Goal: Communication & Community: Answer question/provide support

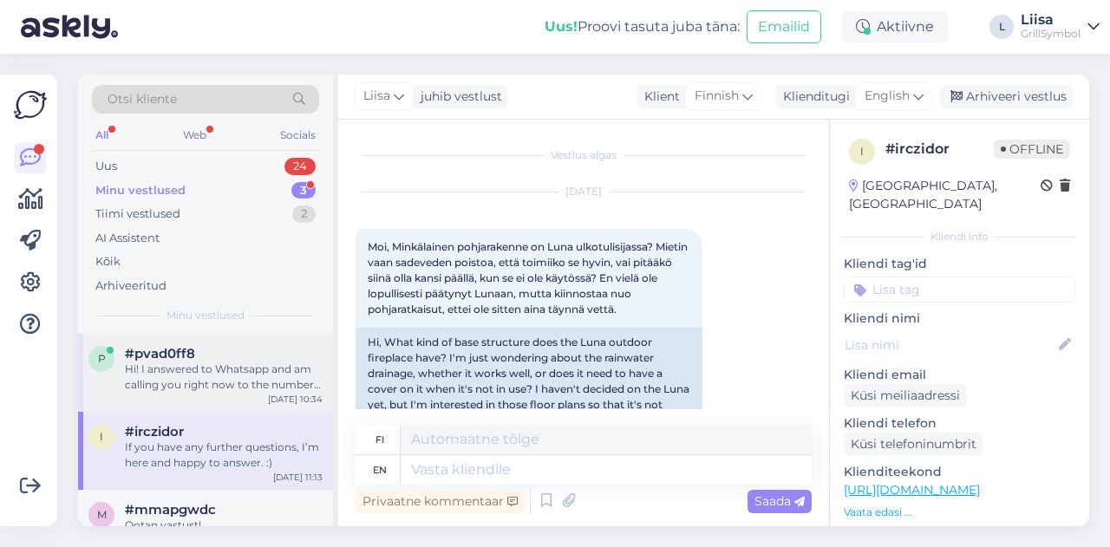
scroll to position [466, 0]
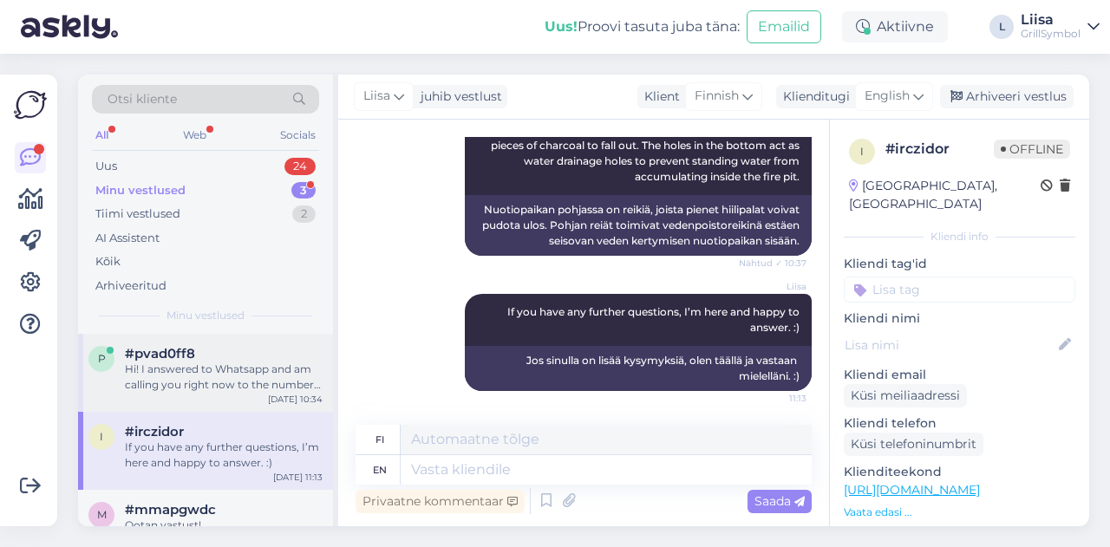
click at [179, 384] on div "Hi! I answered to Whatsapp and am calling you right now to the number on whatsa…" at bounding box center [224, 376] width 198 height 31
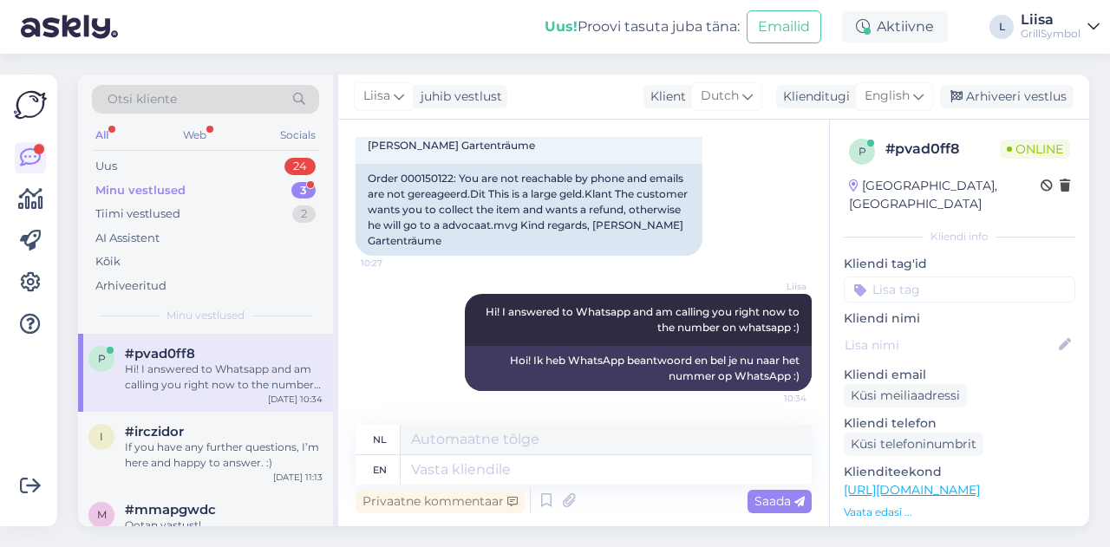
click at [153, 197] on div "Minu vestlused" at bounding box center [140, 190] width 90 height 17
click at [198, 446] on div "If you have any further questions, I’m here and happy to answer. :)" at bounding box center [224, 455] width 198 height 31
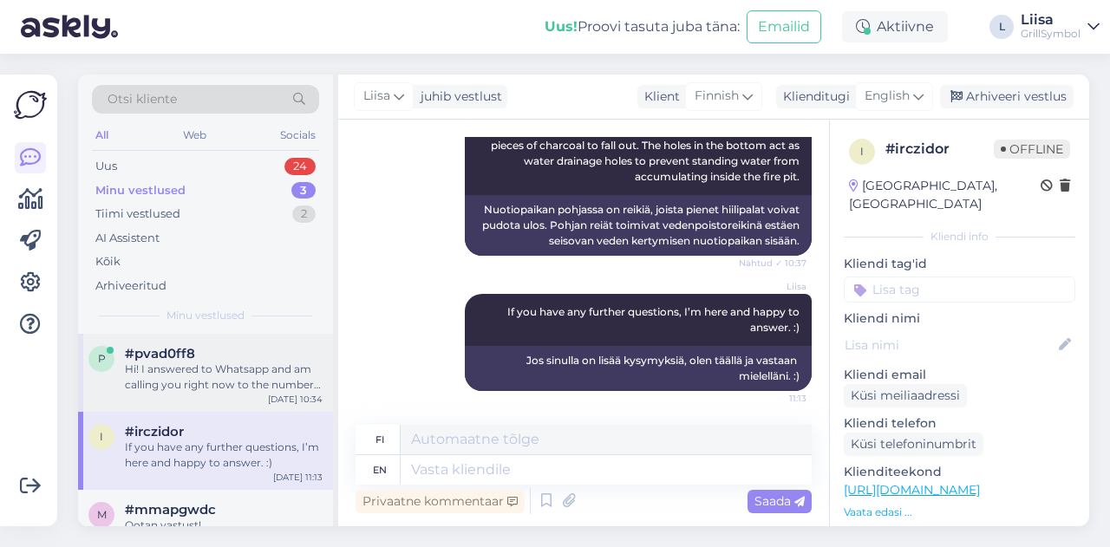
click at [144, 382] on div "Hi! I answered to Whatsapp and am calling you right now to the number on whatsa…" at bounding box center [224, 376] width 198 height 31
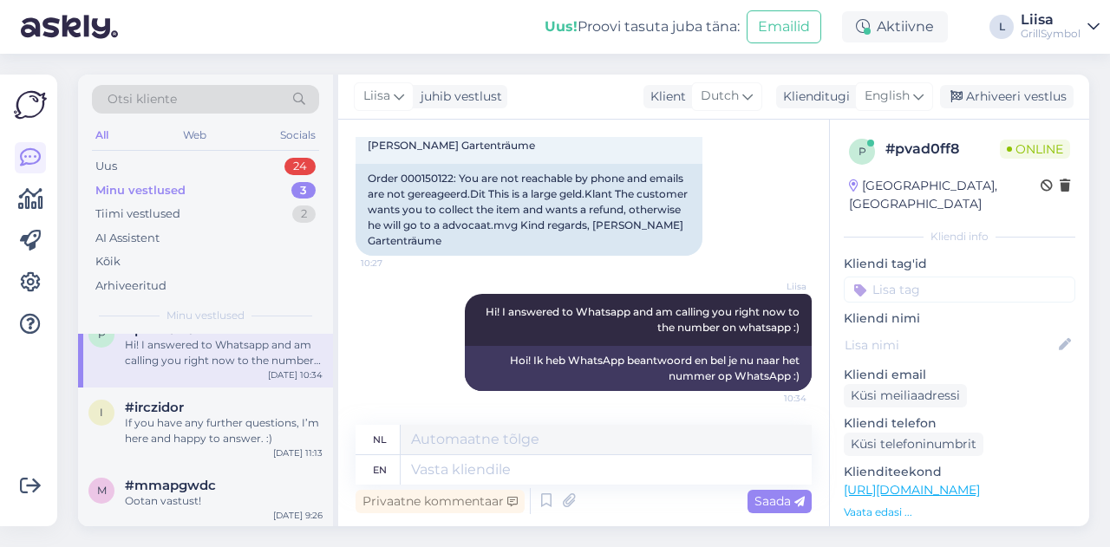
scroll to position [0, 0]
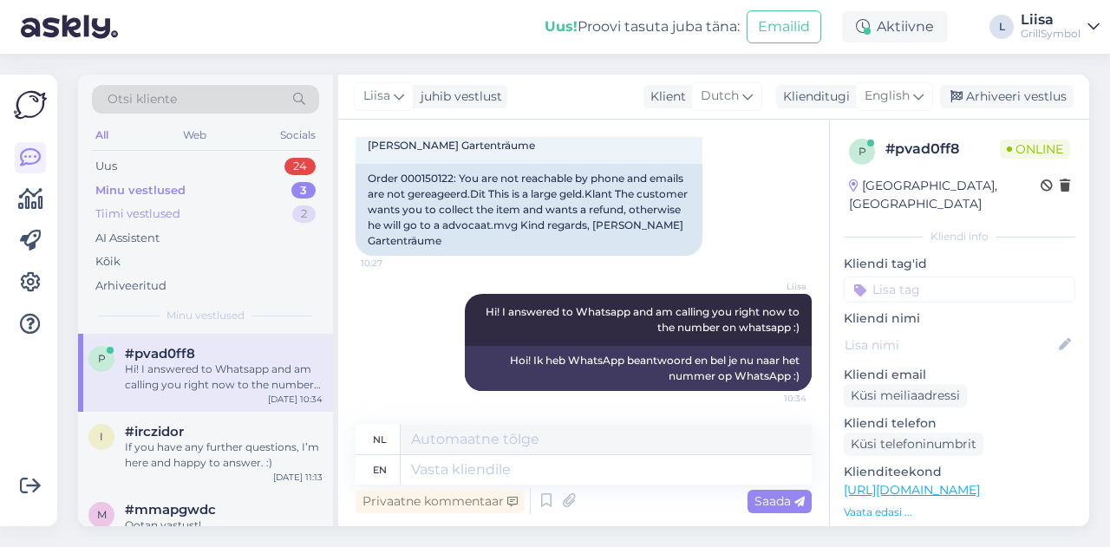
click at [135, 211] on div "Tiimi vestlused" at bounding box center [137, 213] width 85 height 17
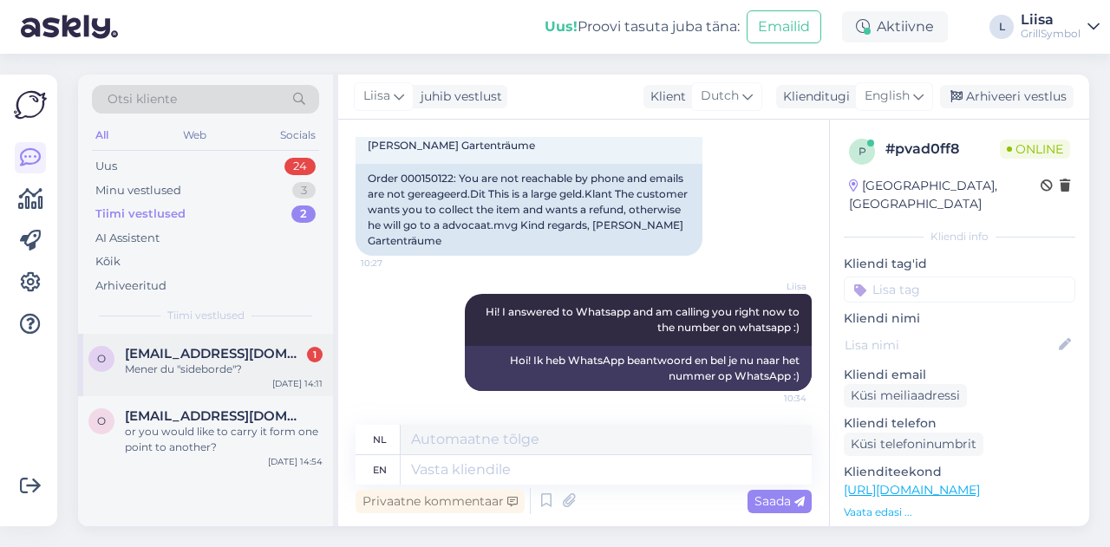
click at [171, 377] on div "O [EMAIL_ADDRESS][DOMAIN_NAME] 1 Mener du "sideborde"? [DATE] 14:11" at bounding box center [205, 365] width 255 height 62
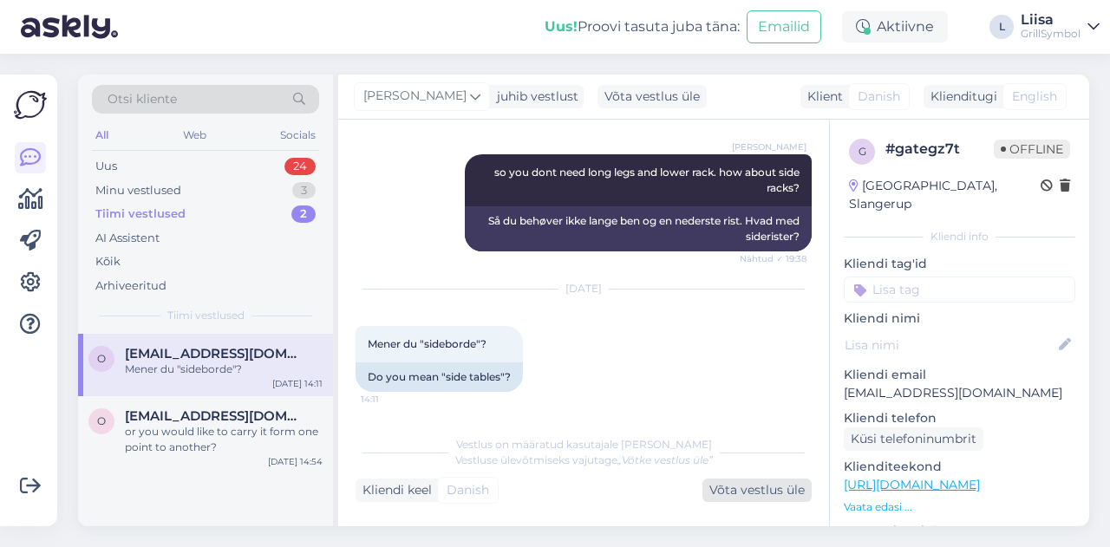
click at [763, 490] on div "Võta vestlus üle" at bounding box center [756, 490] width 109 height 23
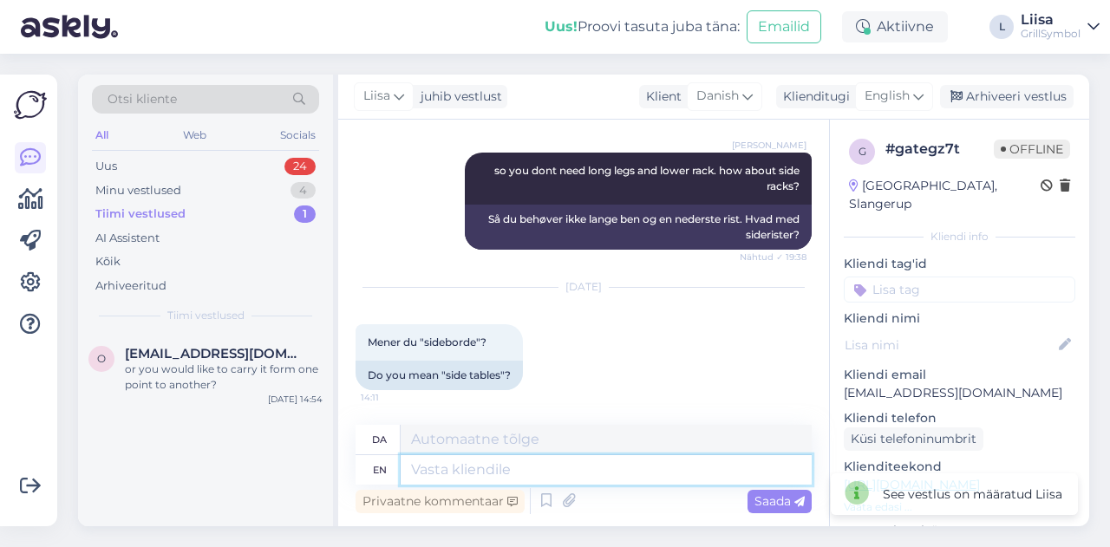
click at [508, 472] on textarea at bounding box center [605, 469] width 411 height 29
type textarea "Yes, s"
type textarea "Ja,"
type textarea "Yes, side t"
type textarea "Ja, siden"
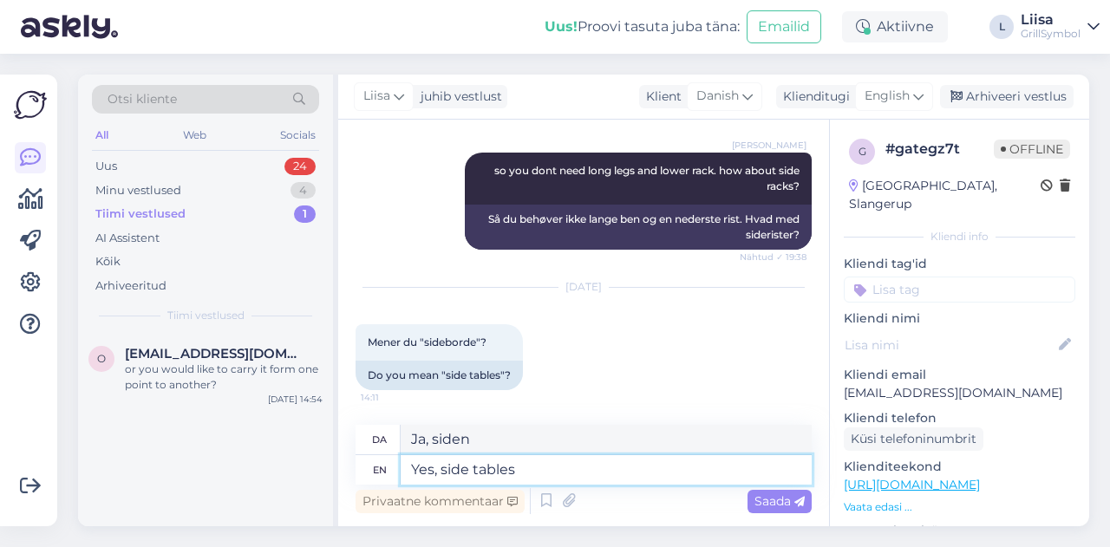
type textarea "Yes, side tables."
type textarea "Ja, sideborde."
type textarea "Yes, side tables."
click at [754, 499] on span "Saada" at bounding box center [779, 501] width 50 height 16
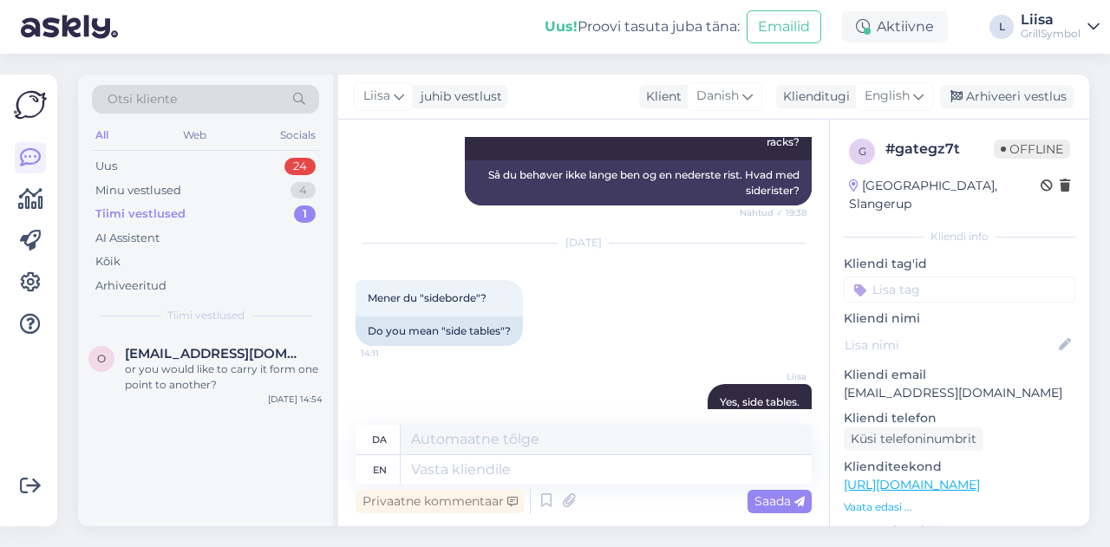
scroll to position [1110, 0]
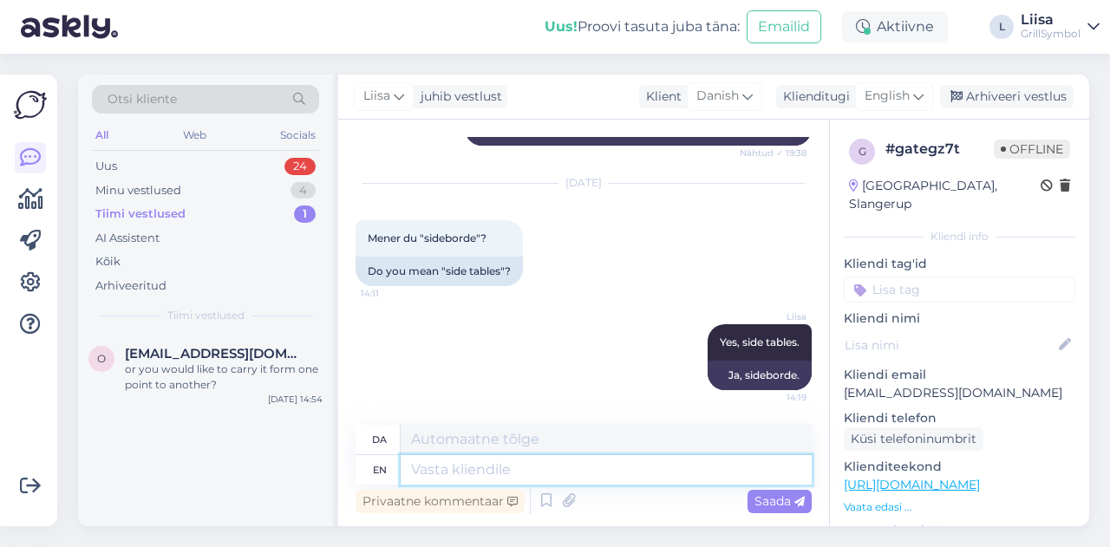
click at [440, 472] on textarea at bounding box center [605, 469] width 411 height 29
click at [107, 162] on div "Uus" at bounding box center [106, 166] width 22 height 17
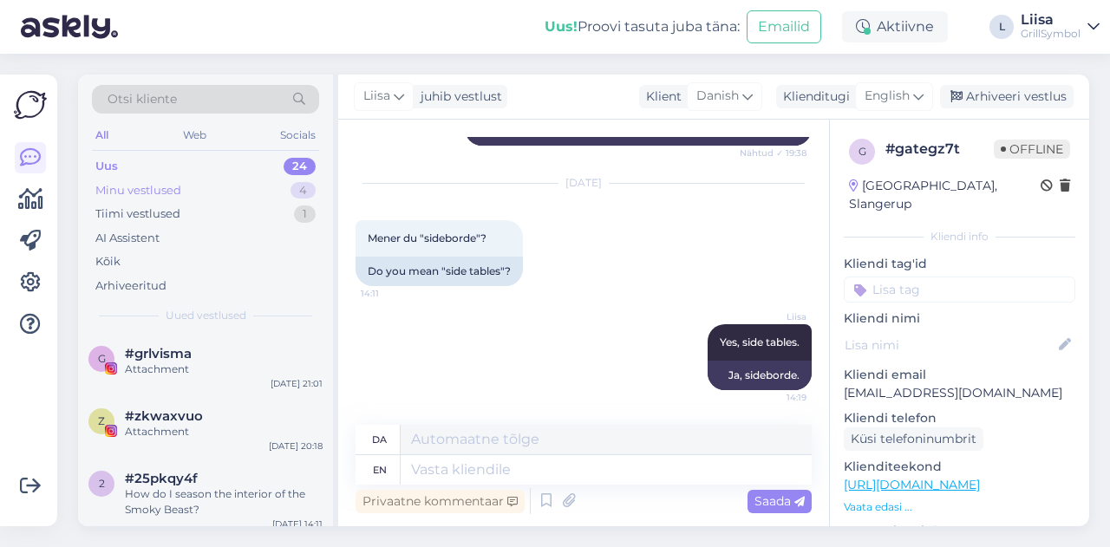
click at [118, 188] on div "Minu vestlused" at bounding box center [138, 190] width 86 height 17
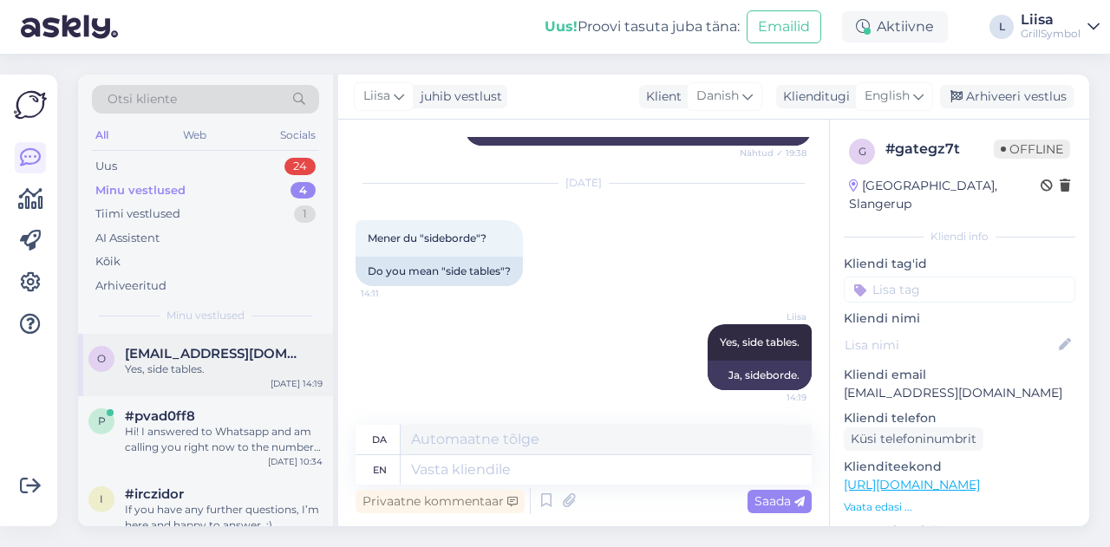
click at [226, 358] on span "[EMAIL_ADDRESS][DOMAIN_NAME]" at bounding box center [215, 354] width 180 height 16
